Goal: Find specific page/section: Find specific page/section

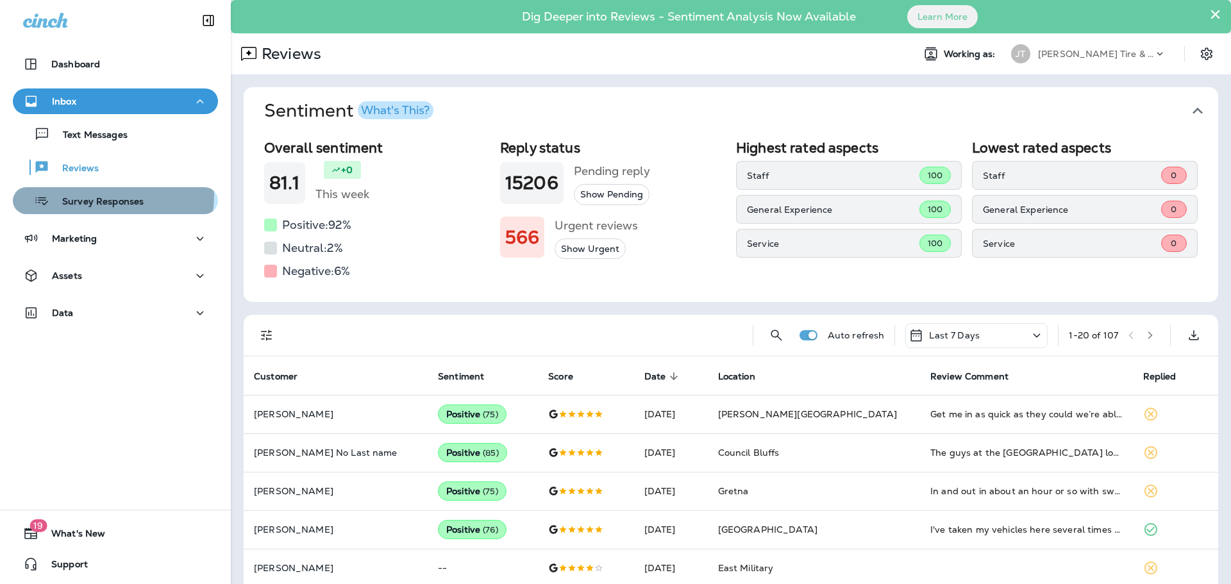
click at [103, 196] on p "Survey Responses" at bounding box center [96, 202] width 94 height 12
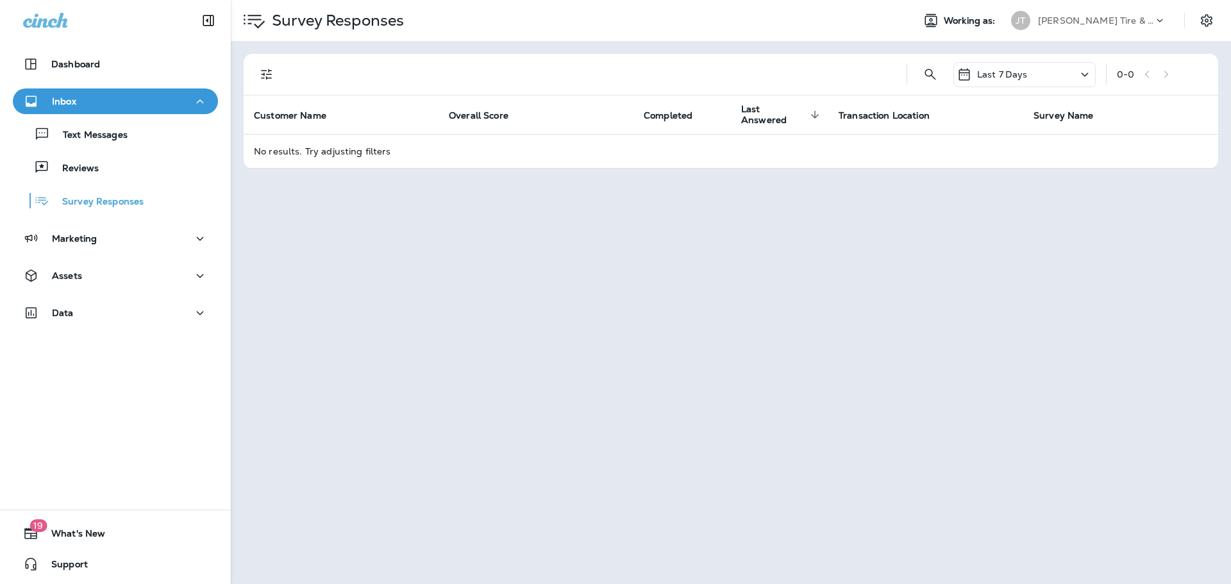
click at [101, 152] on div "Text Messages Reviews Survey Responses" at bounding box center [115, 164] width 205 height 100
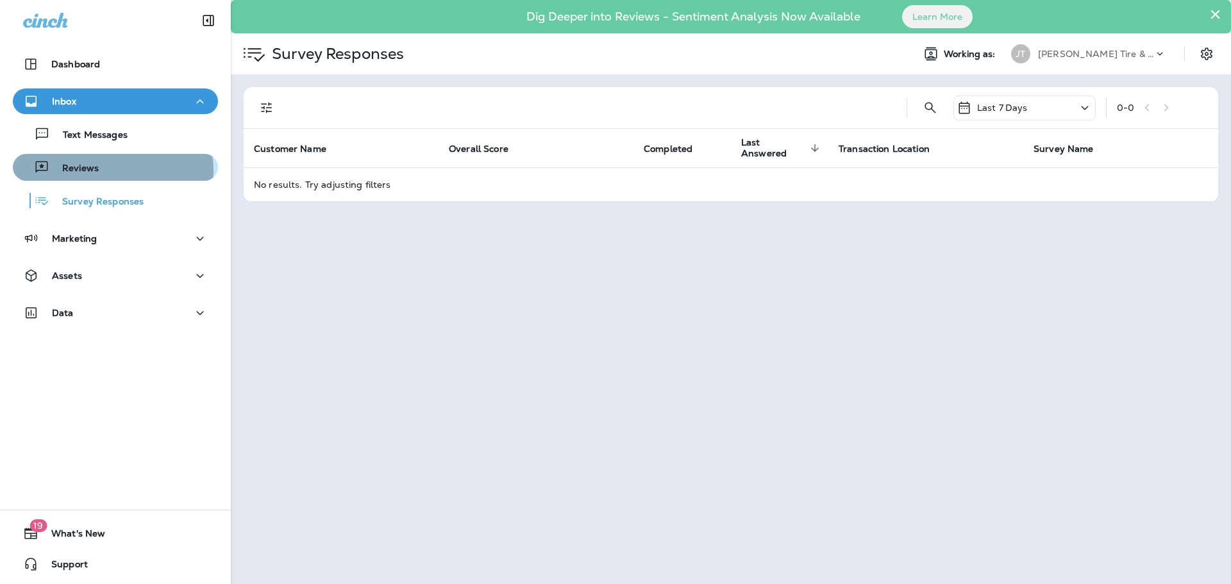
click at [99, 171] on div "Reviews" at bounding box center [115, 167] width 195 height 19
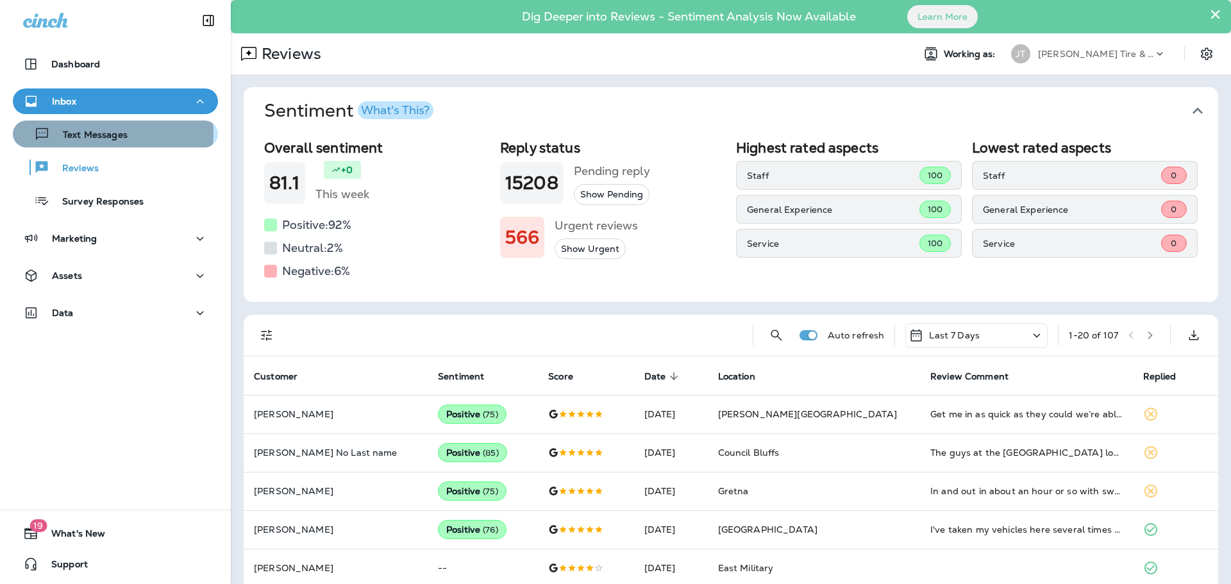
click at [90, 133] on p "Text Messages" at bounding box center [89, 136] width 78 height 12
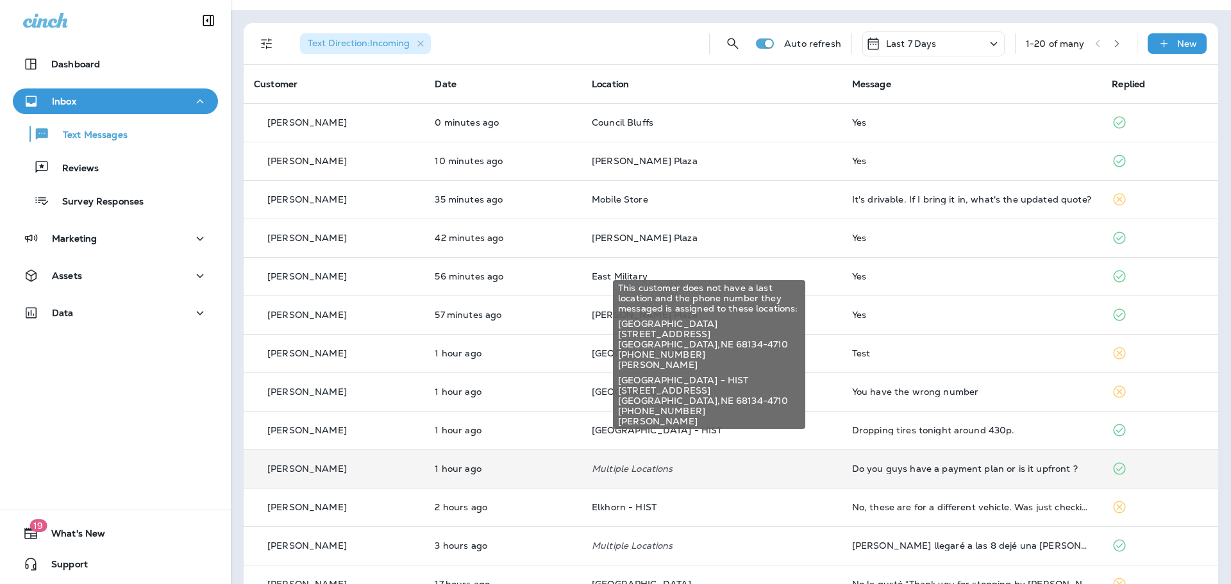
scroll to position [128, 0]
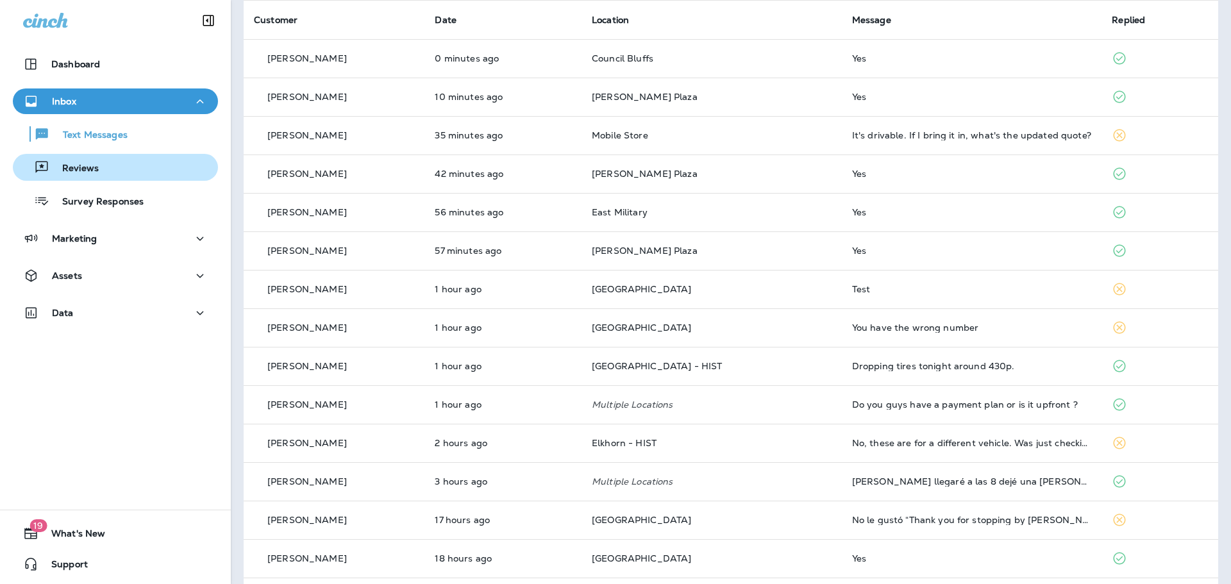
click at [88, 169] on p "Reviews" at bounding box center [73, 169] width 49 height 12
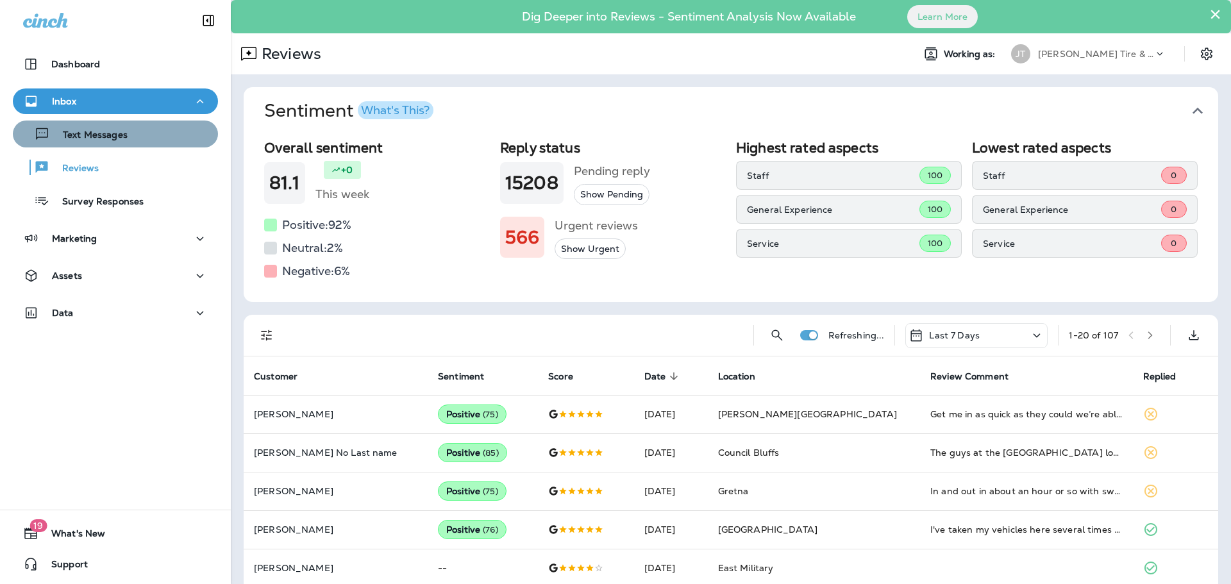
click at [119, 142] on div "Text Messages" at bounding box center [73, 133] width 110 height 19
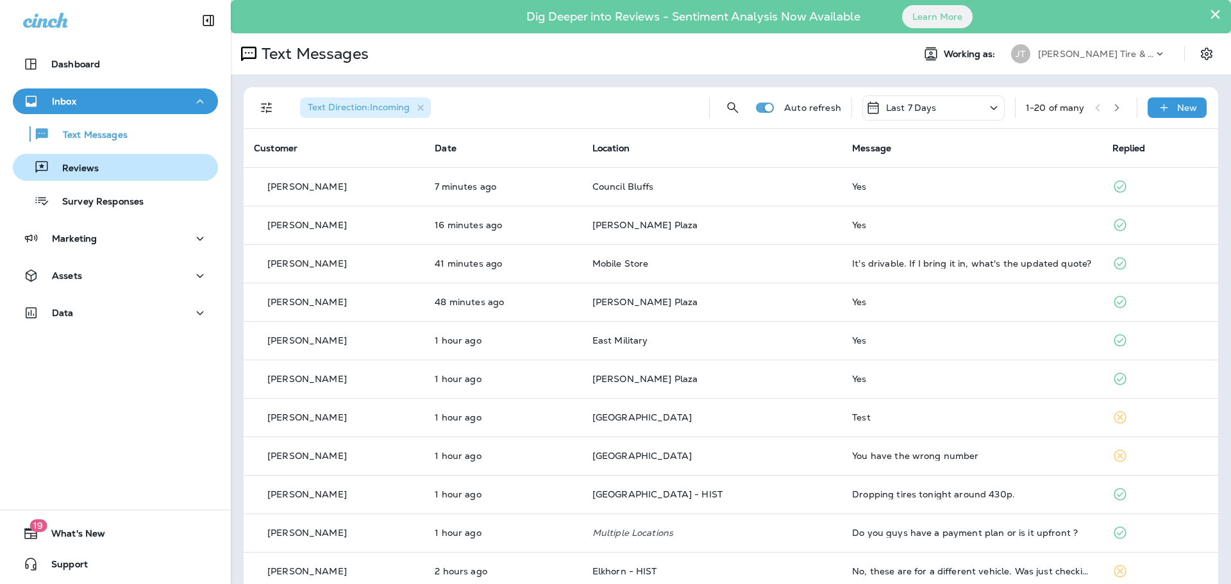
click at [118, 169] on div "Reviews" at bounding box center [115, 167] width 195 height 19
